Goal: Check status: Check status

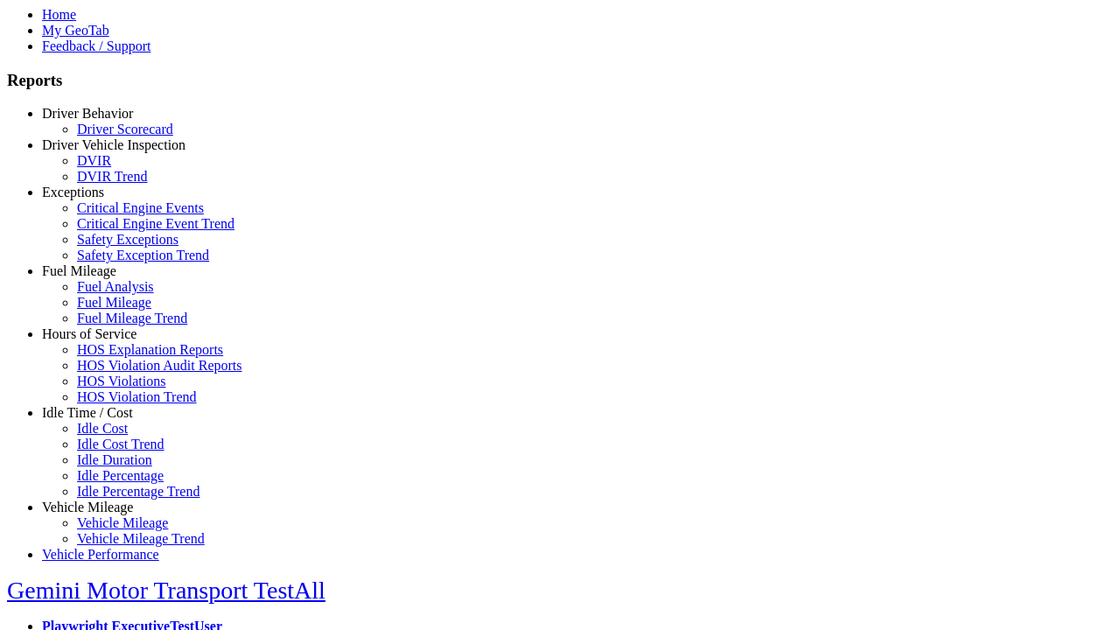
click at [101, 121] on link "Driver Behavior" at bounding box center [87, 113] width 91 height 15
click at [114, 136] on link "Driver Scorecard" at bounding box center [125, 129] width 96 height 15
select select
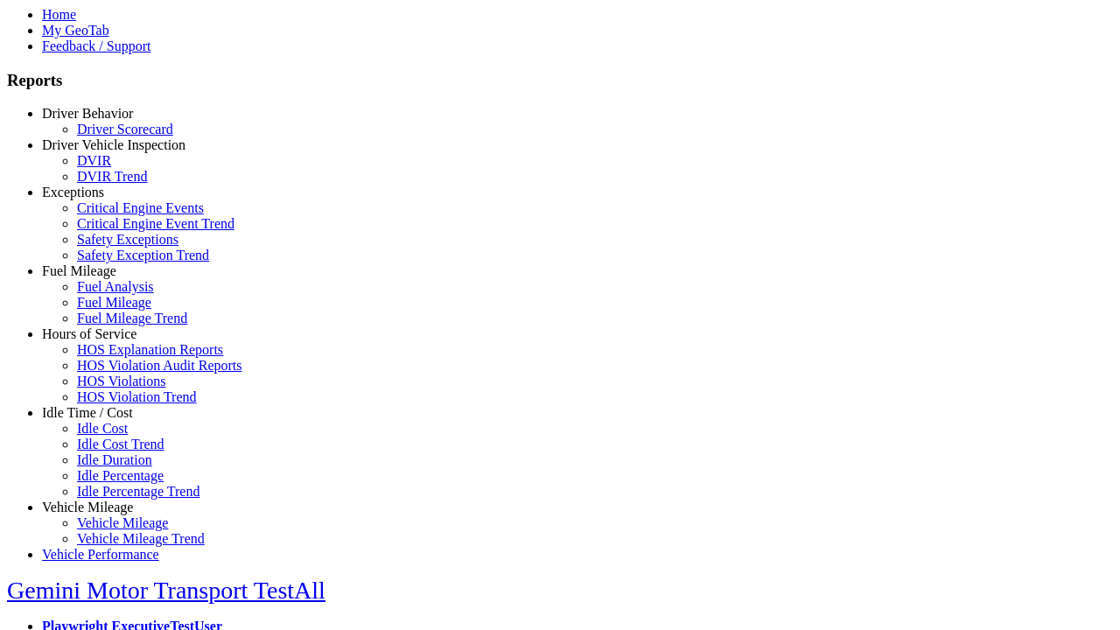
select select
